Goal: Entertainment & Leisure: Consume media (video, audio)

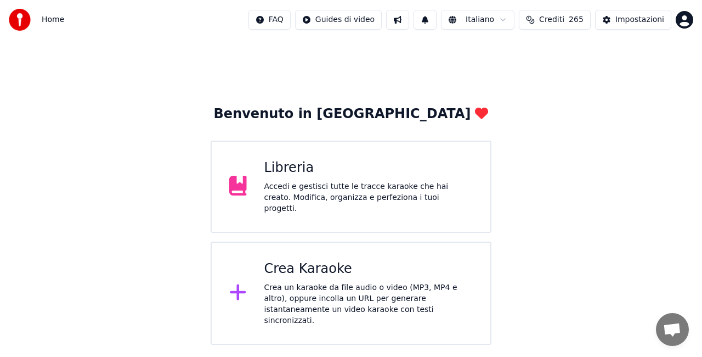
click at [353, 174] on div "Libreria" at bounding box center [368, 168] width 209 height 18
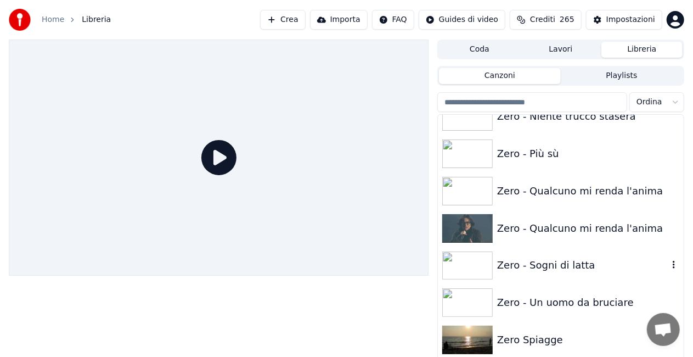
scroll to position [15599, 0]
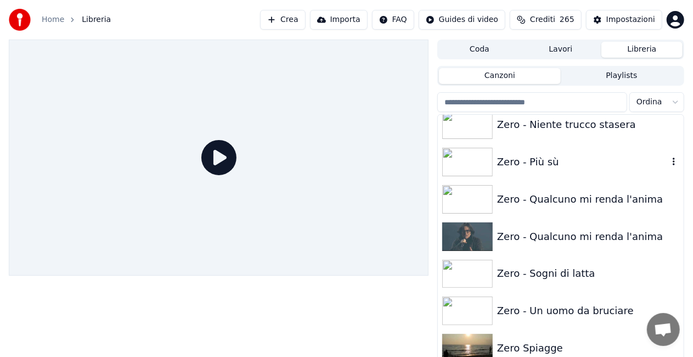
click at [570, 152] on div "Zero - Più sù" at bounding box center [561, 161] width 246 height 37
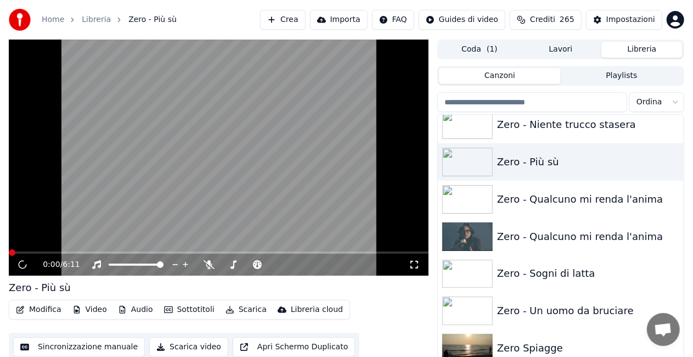
click at [413, 264] on icon at bounding box center [414, 264] width 11 height 9
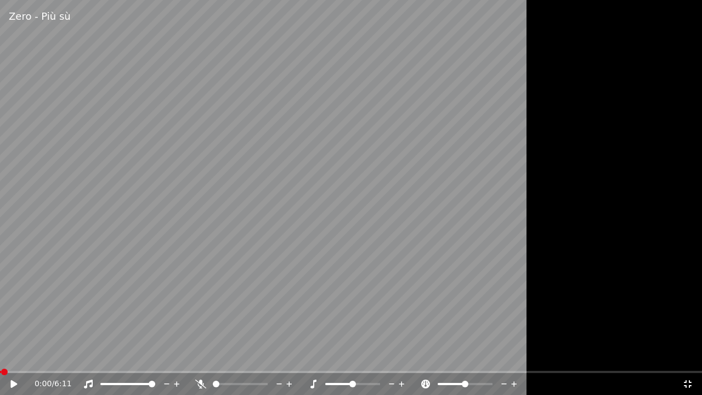
click at [10, 356] on icon at bounding box center [22, 384] width 26 height 9
click at [689, 356] on icon at bounding box center [688, 384] width 8 height 8
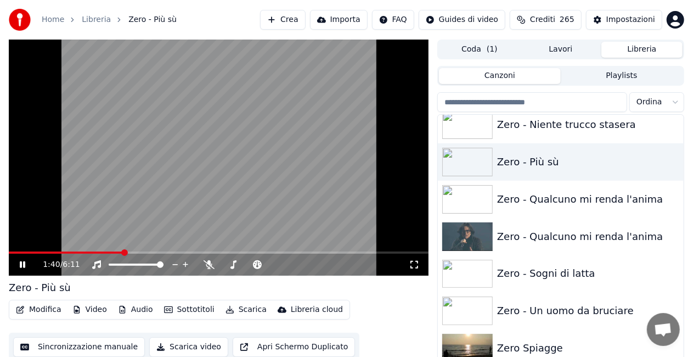
click at [367, 150] on video at bounding box center [219, 157] width 420 height 236
